Goal: Task Accomplishment & Management: Manage account settings

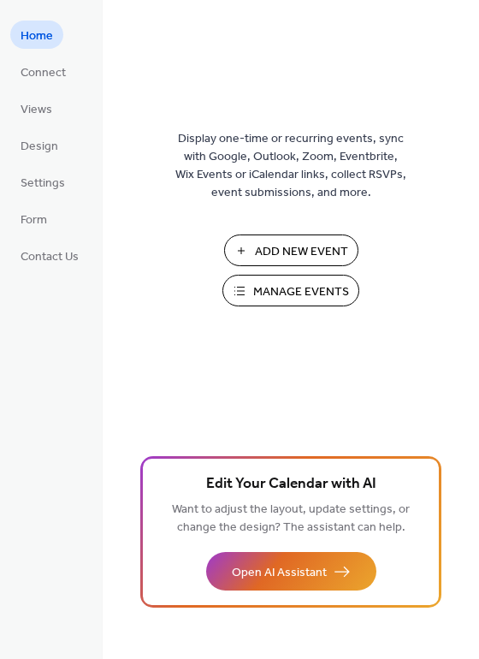
click at [298, 298] on span "Manage Events" at bounding box center [301, 292] width 96 height 18
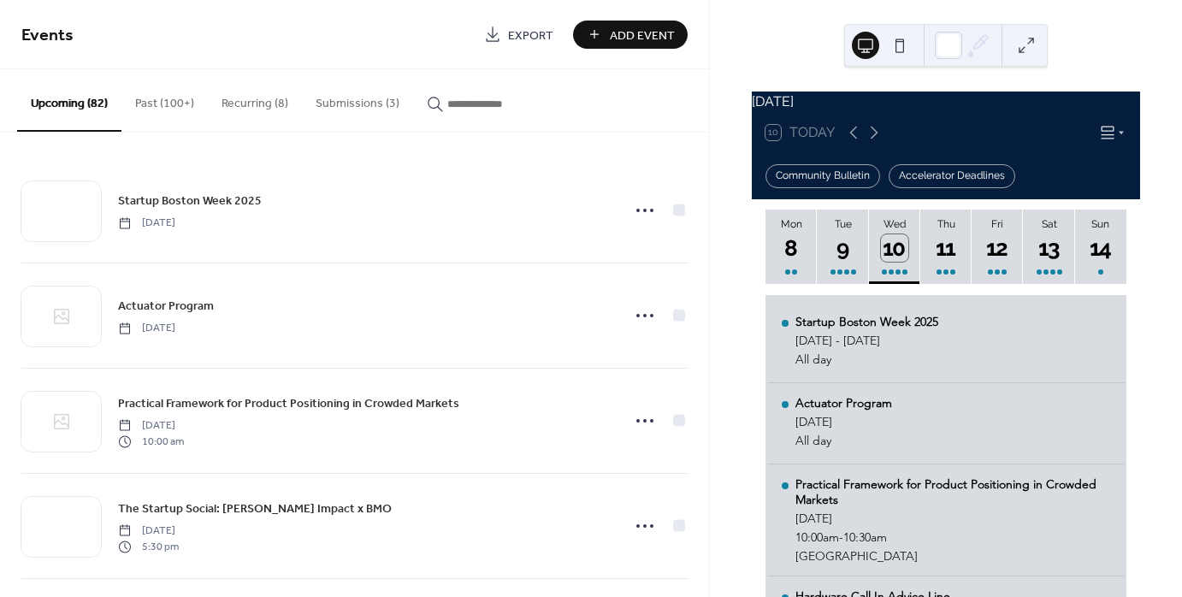
click at [363, 101] on button "Submissions (3)" at bounding box center [357, 99] width 111 height 61
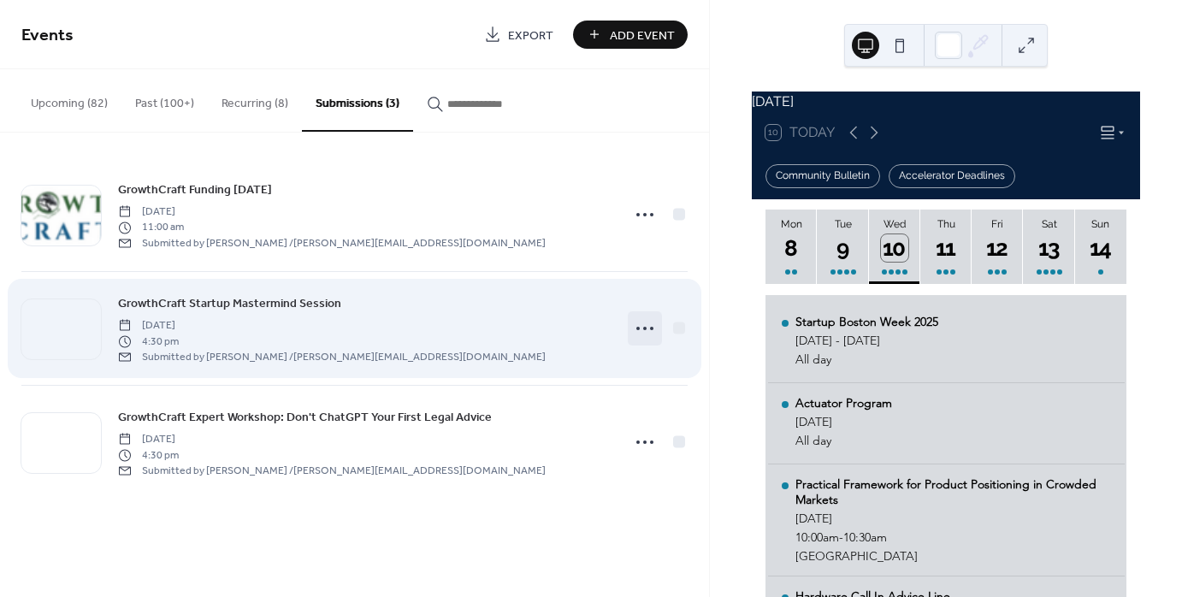
click at [634, 318] on icon at bounding box center [644, 328] width 27 height 27
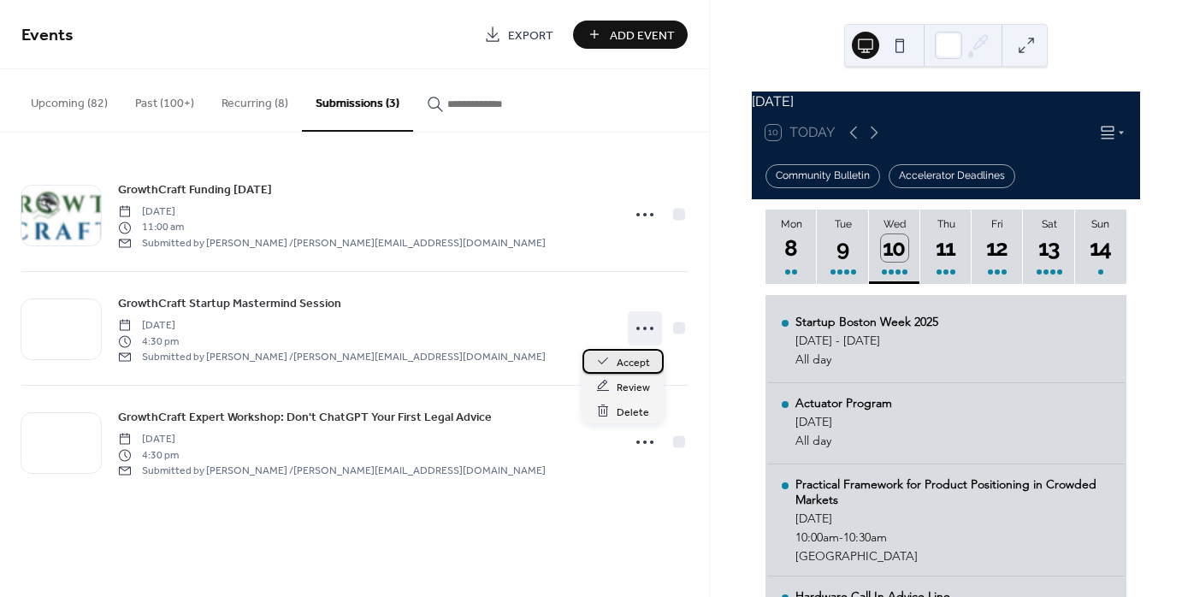
click at [618, 364] on span "Accept" at bounding box center [633, 362] width 33 height 18
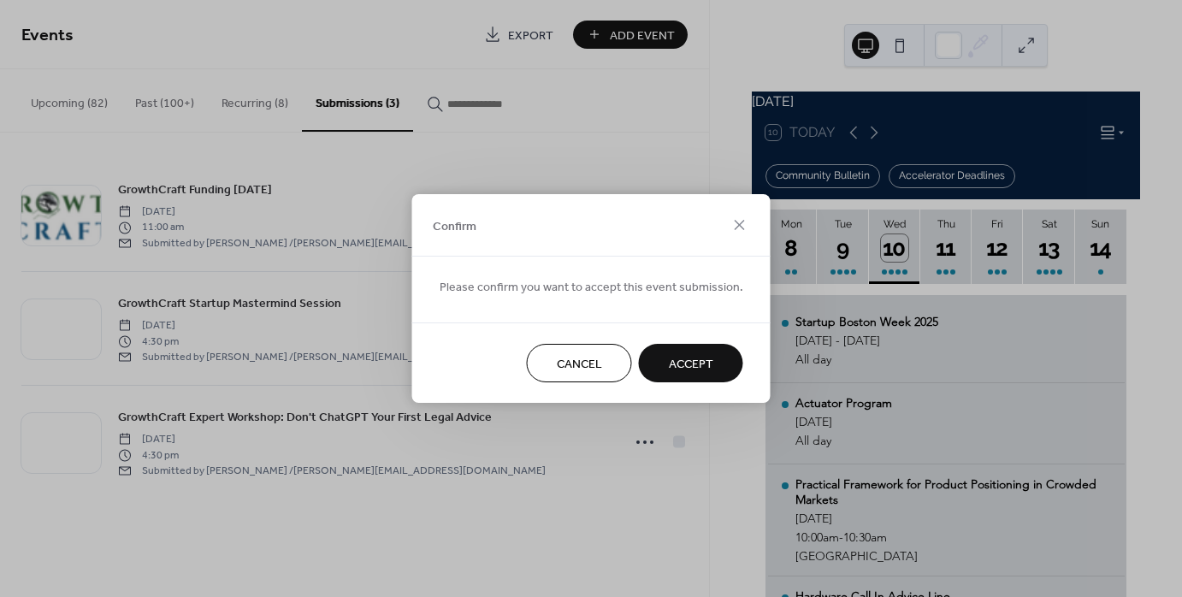
click at [674, 356] on span "Accept" at bounding box center [691, 365] width 44 height 18
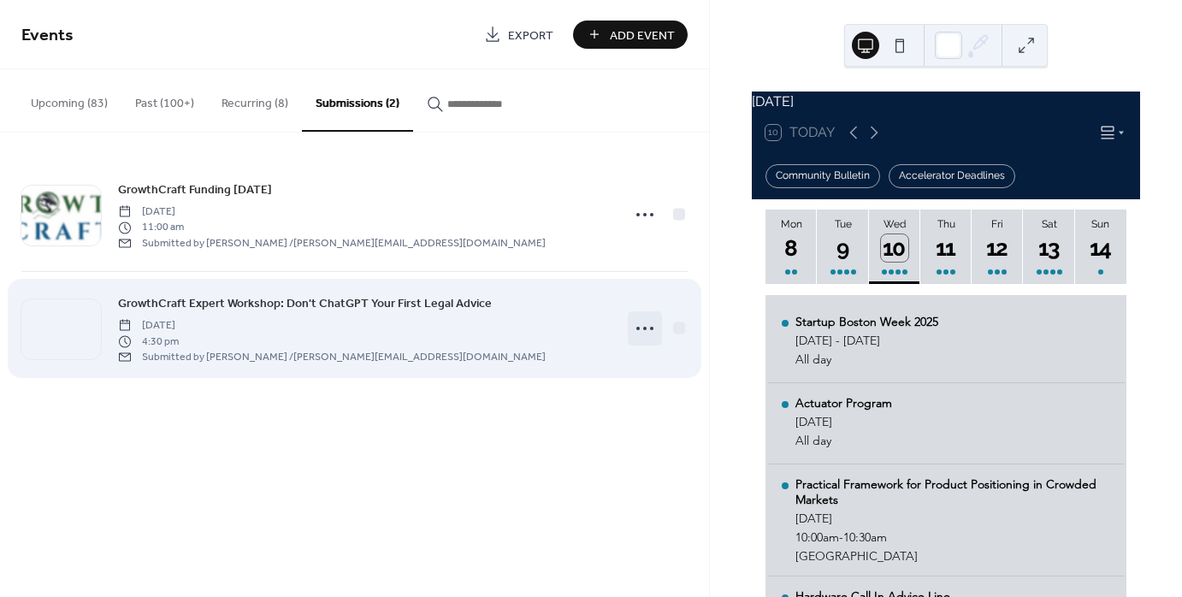
click at [650, 324] on icon at bounding box center [644, 328] width 27 height 27
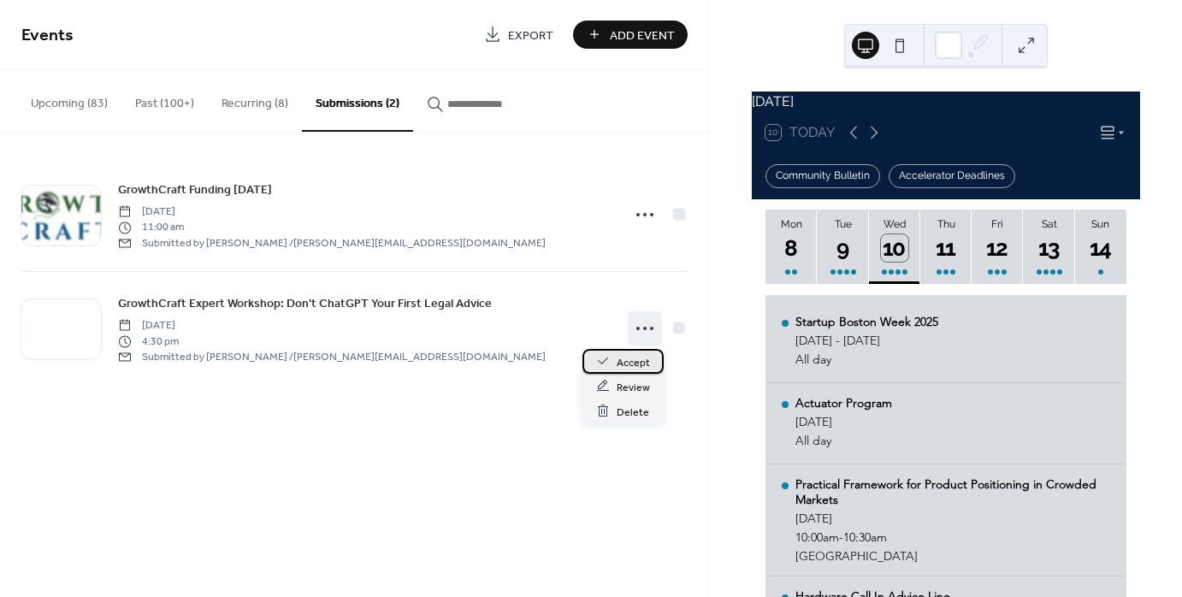
click at [629, 358] on span "Accept" at bounding box center [633, 362] width 33 height 18
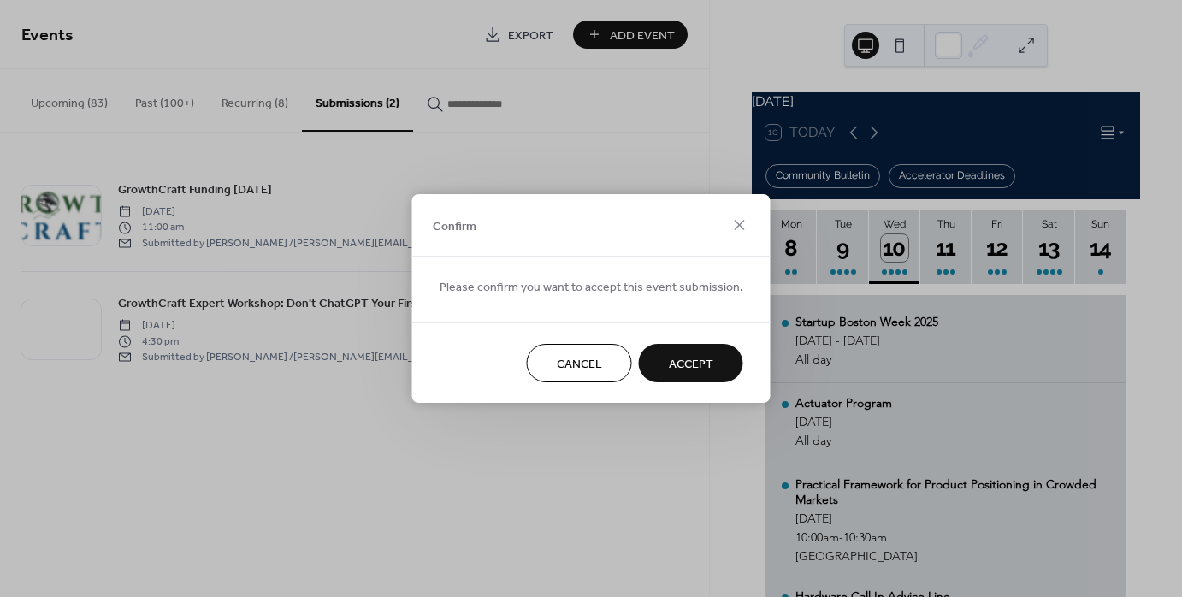
click at [689, 366] on span "Accept" at bounding box center [691, 365] width 44 height 18
